Goal: Task Accomplishment & Management: Use online tool/utility

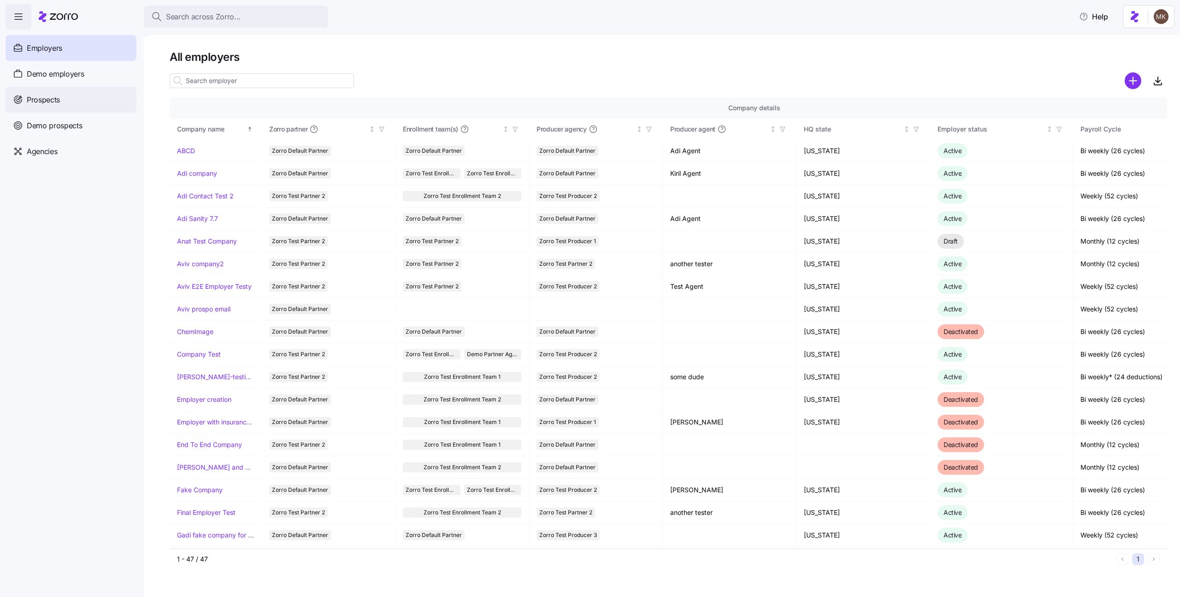
click at [58, 101] on span "Prospects" at bounding box center [43, 100] width 33 height 12
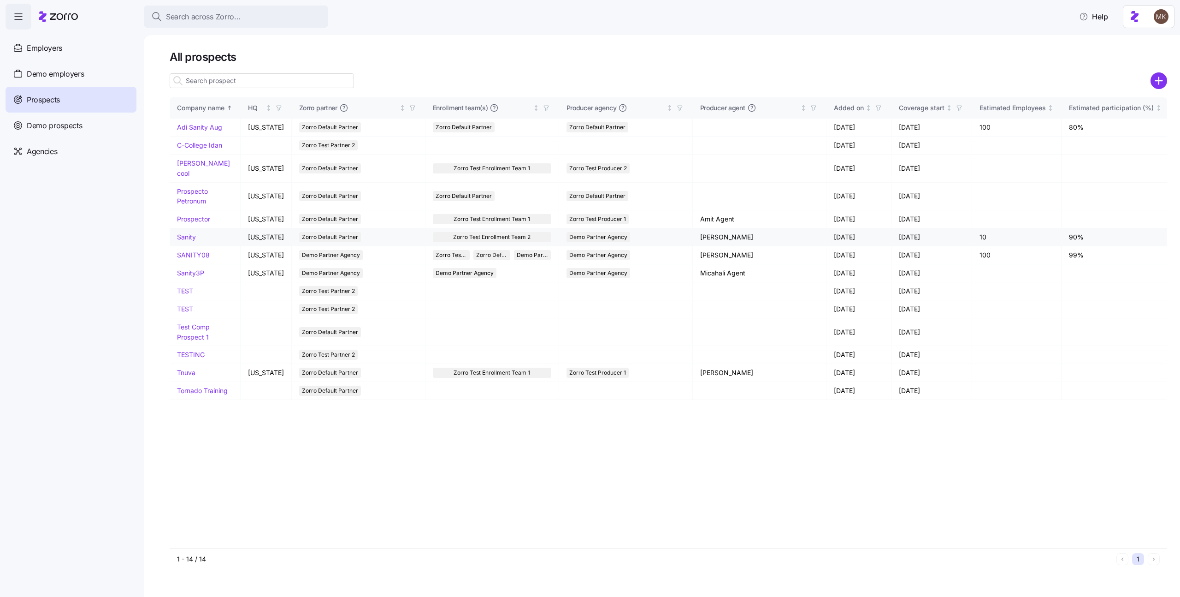
click at [187, 233] on link "Sanity" at bounding box center [186, 237] width 19 height 8
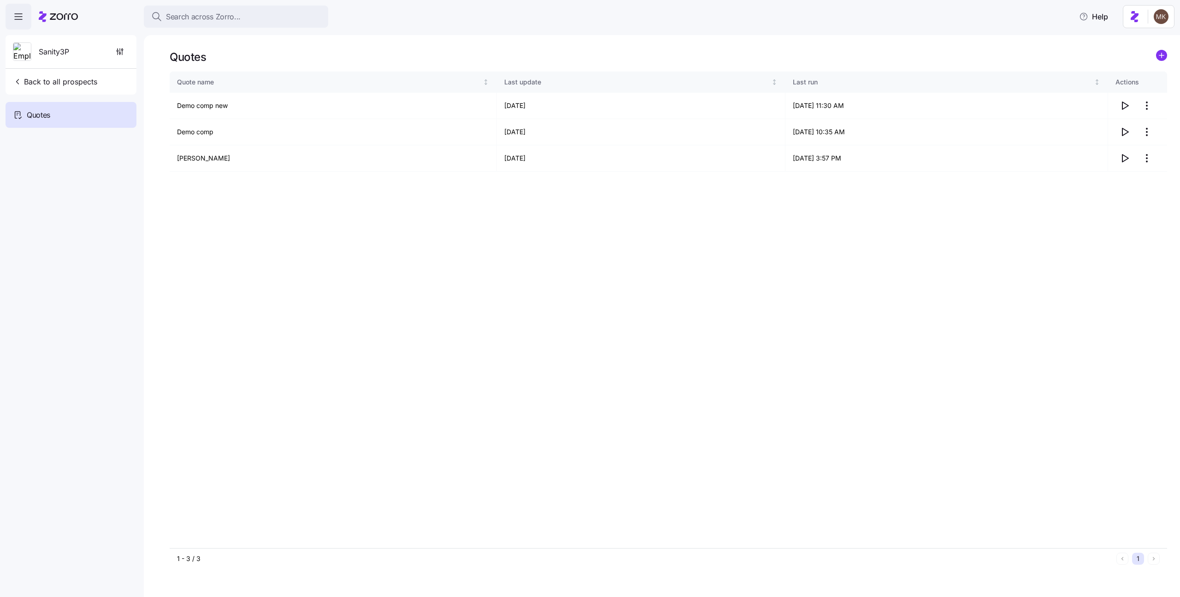
click at [570, 284] on div "Quote name Last update Last run Actions Demo comp new 08/25/2025 08/25/2025 11:…" at bounding box center [669, 309] width 998 height 476
click at [1151, 161] on html "Search across Zorro... Help Sanity3P Back to all prospects Quotes - new Quotes …" at bounding box center [590, 295] width 1180 height 591
click at [1128, 179] on div "Edit quote" at bounding box center [1110, 180] width 85 height 15
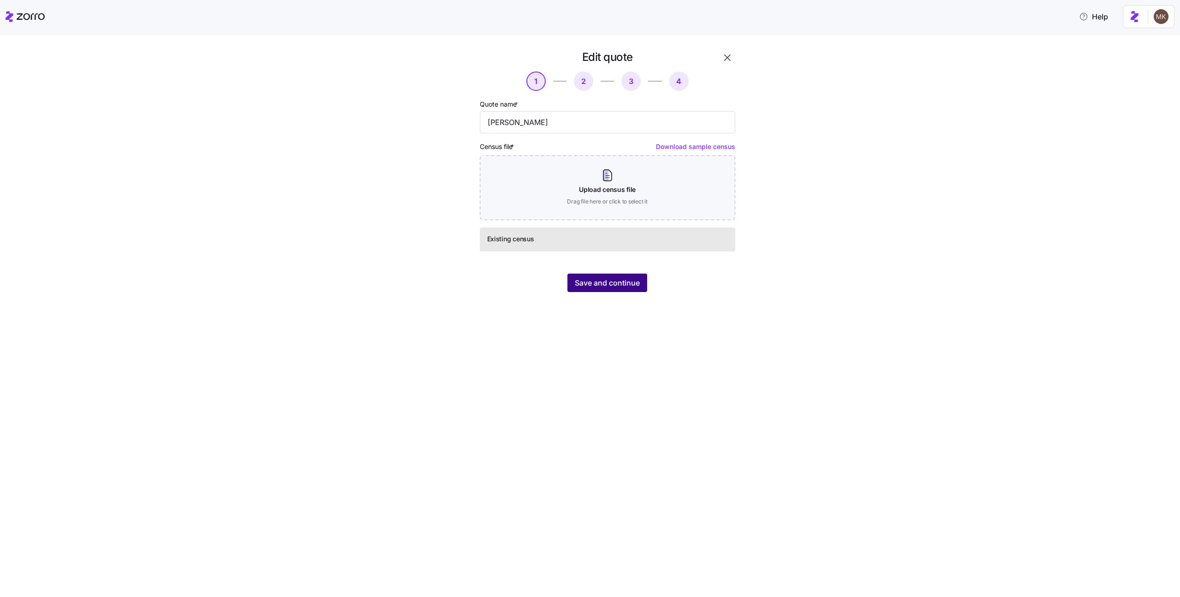
click at [613, 288] on span "Save and continue" at bounding box center [607, 282] width 65 height 11
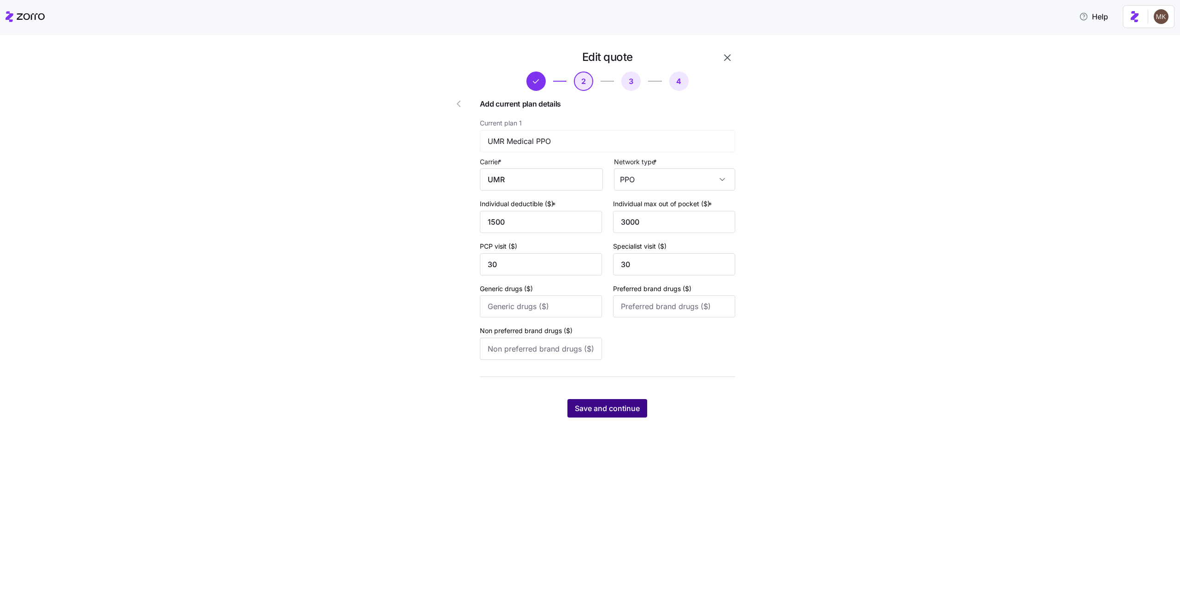
click at [629, 411] on span "Save and continue" at bounding box center [607, 407] width 65 height 11
